Goal: Task Accomplishment & Management: Use online tool/utility

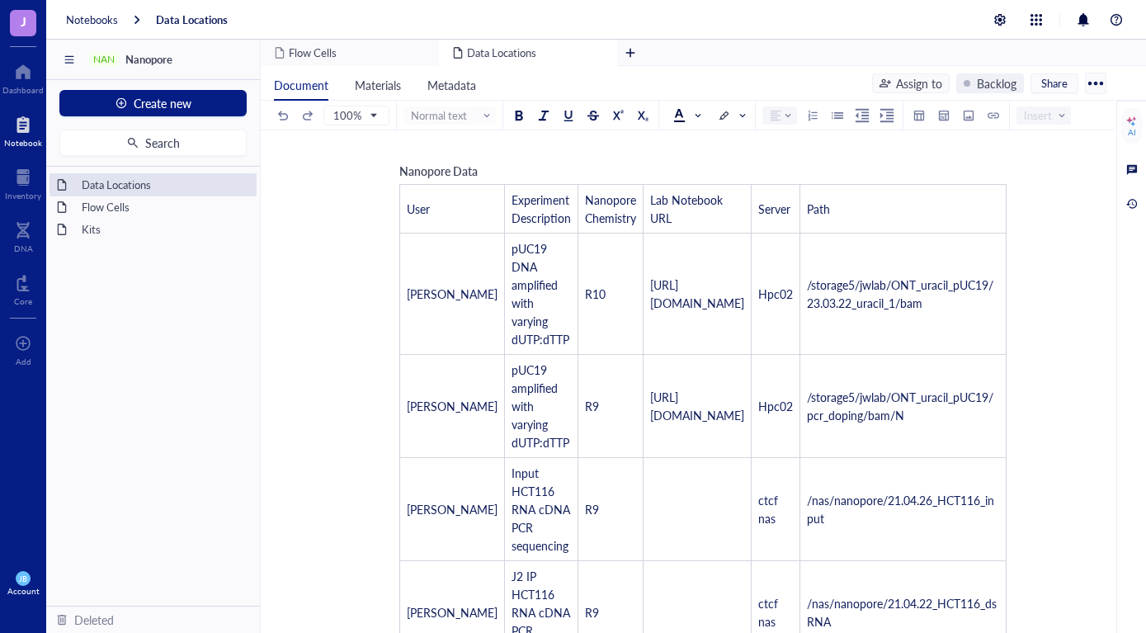
scroll to position [198, 0]
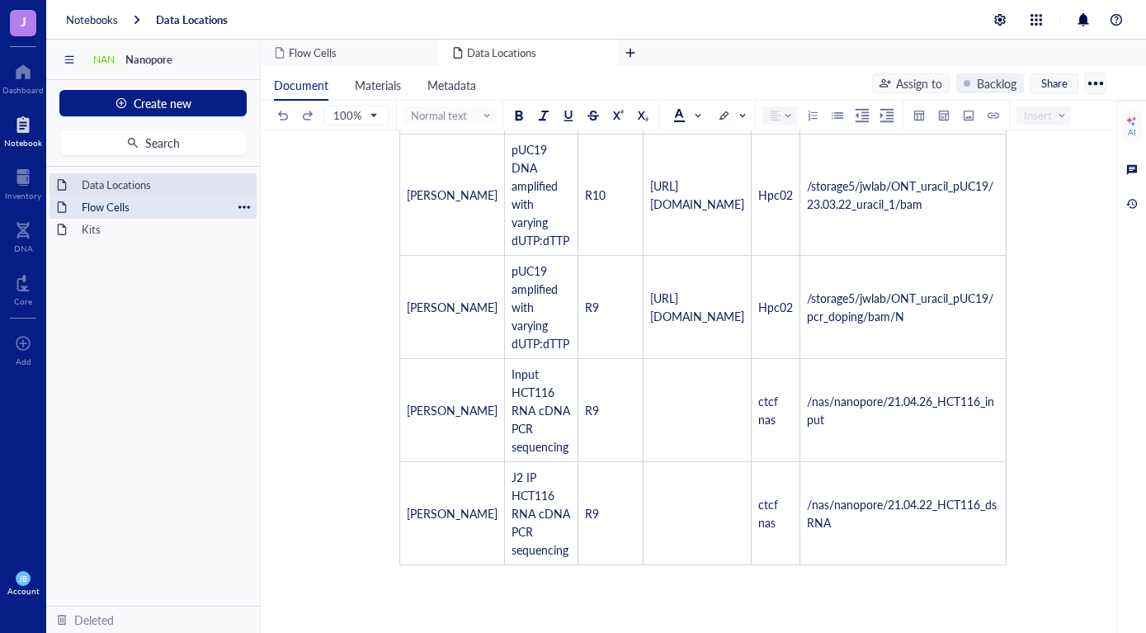
click at [103, 206] on div "Flow Cells" at bounding box center [153, 207] width 158 height 23
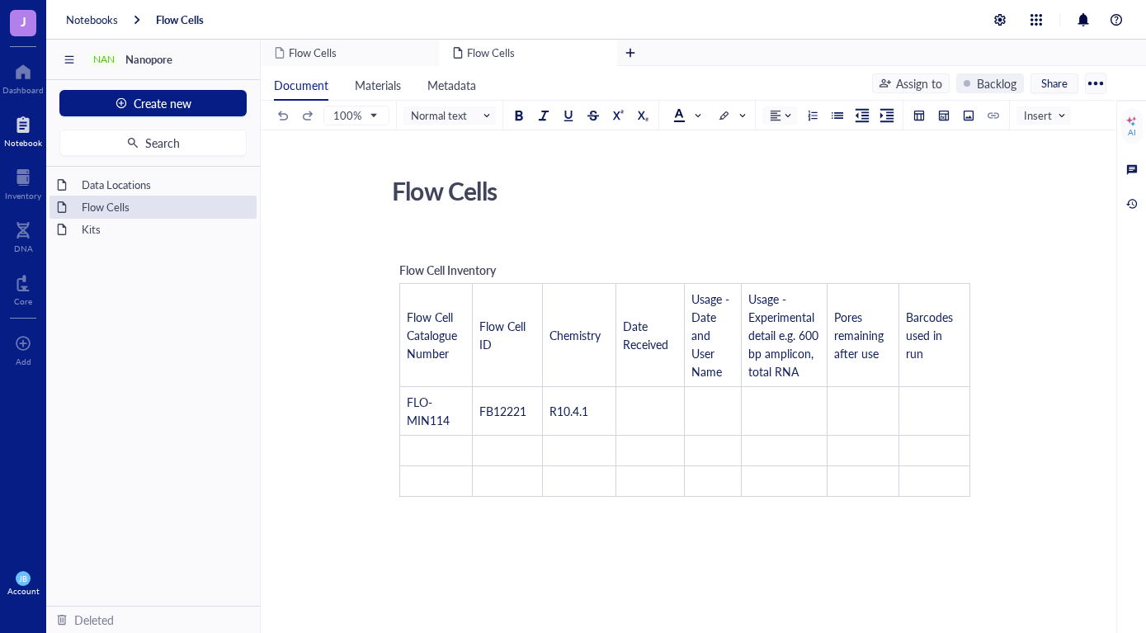
scroll to position [99, 0]
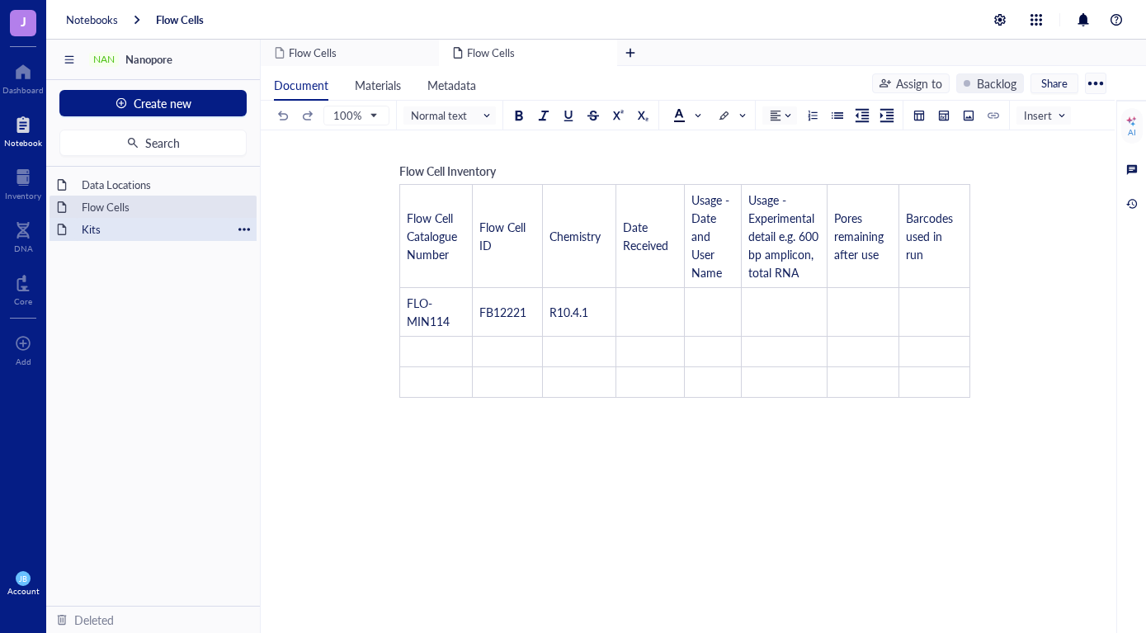
click at [85, 237] on div "Kits" at bounding box center [153, 229] width 158 height 23
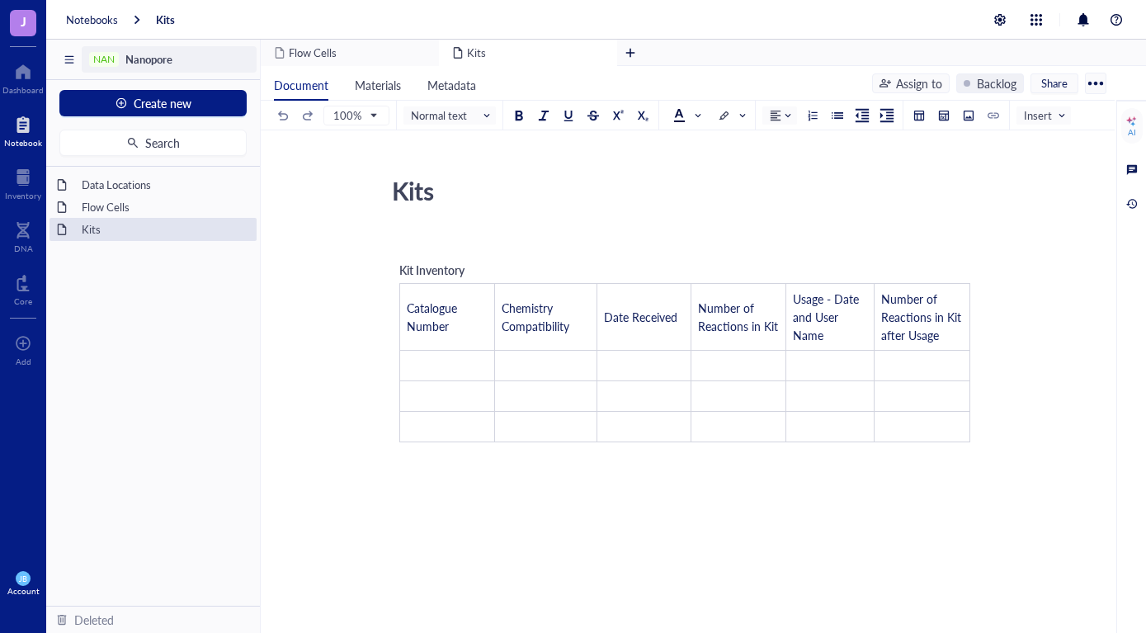
click at [103, 54] on div "NAN" at bounding box center [103, 60] width 21 height 12
click at [151, 55] on span "Nanopore" at bounding box center [148, 59] width 47 height 16
click at [598, 54] on div "remove" at bounding box center [602, 54] width 12 height 12
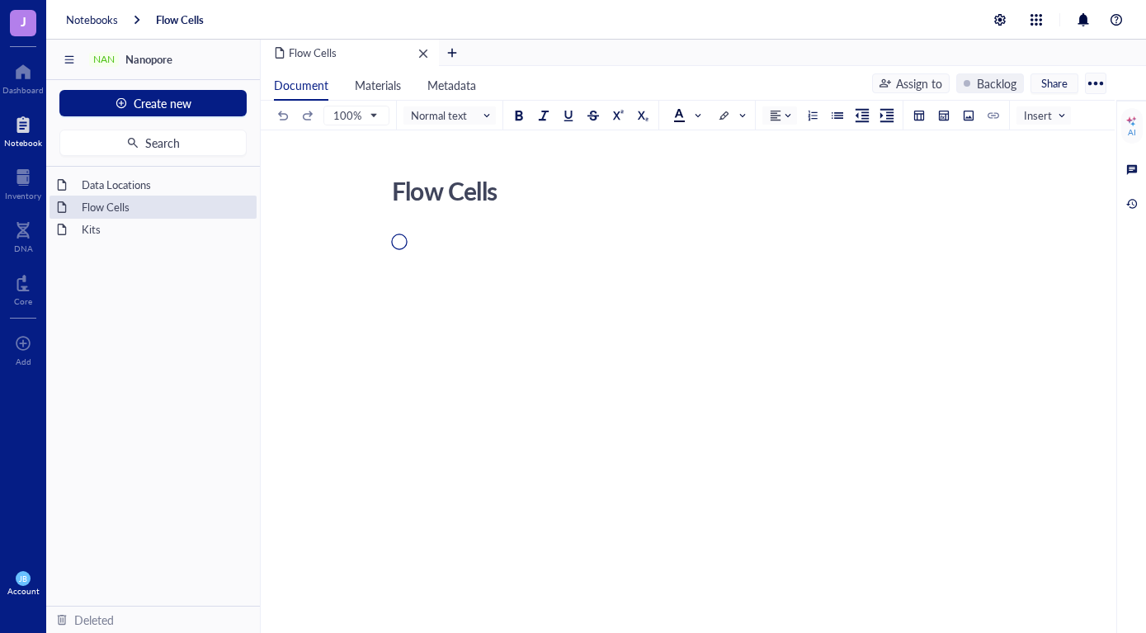
click at [422, 51] on div "remove" at bounding box center [423, 54] width 12 height 12
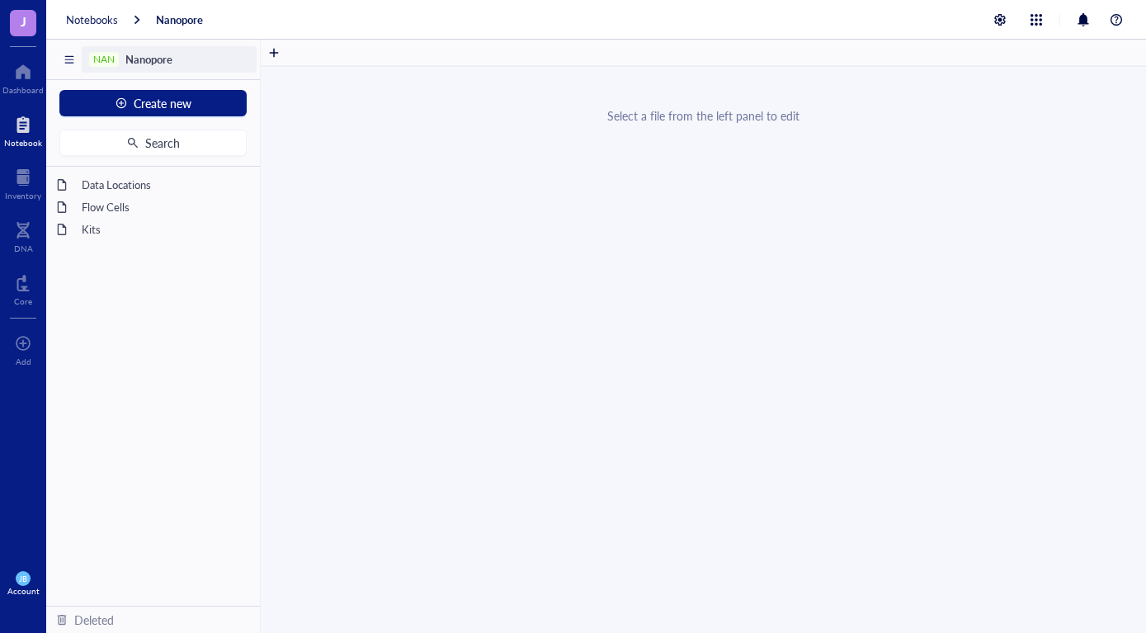
click at [148, 58] on span "Nanopore" at bounding box center [148, 59] width 47 height 16
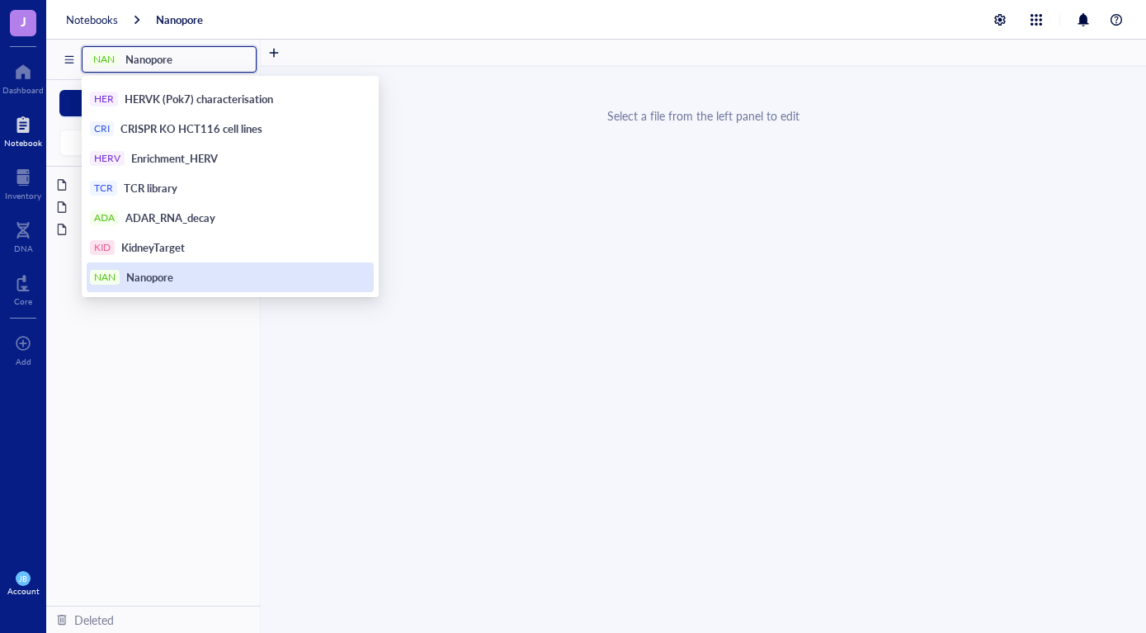
click at [133, 286] on div "NAN Nanopore" at bounding box center [230, 277] width 287 height 30
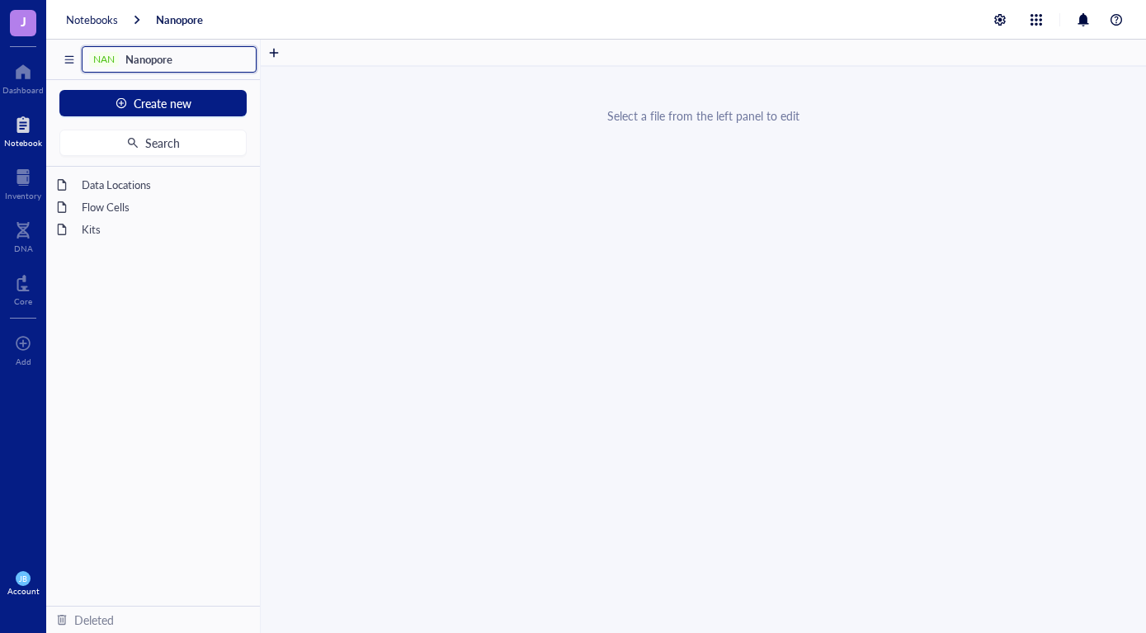
click at [302, 114] on div "Select a file from the left panel to edit" at bounding box center [703, 369] width 885 height 606
click at [350, 342] on div "Select a file from the left panel to edit" at bounding box center [703, 369] width 885 height 606
